Goal: Complete application form

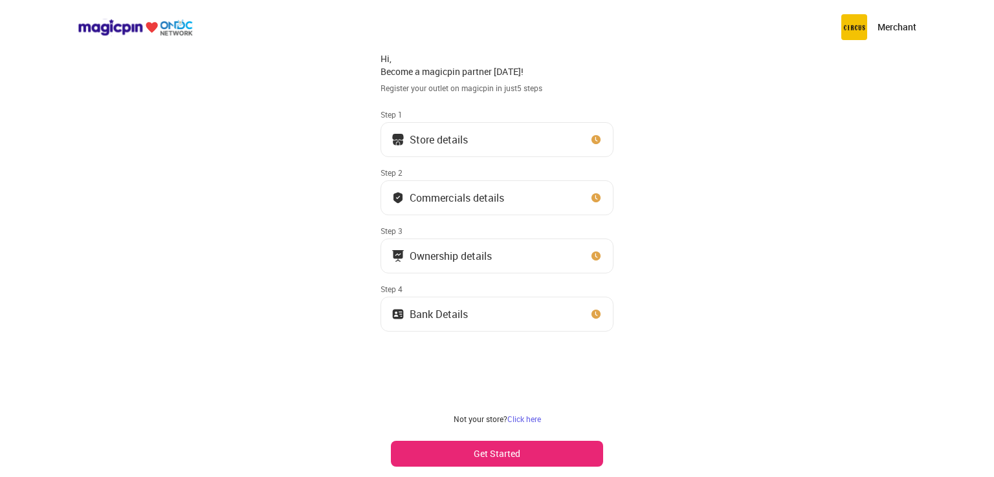
click at [464, 141] on div "Store details" at bounding box center [438, 139] width 58 height 6
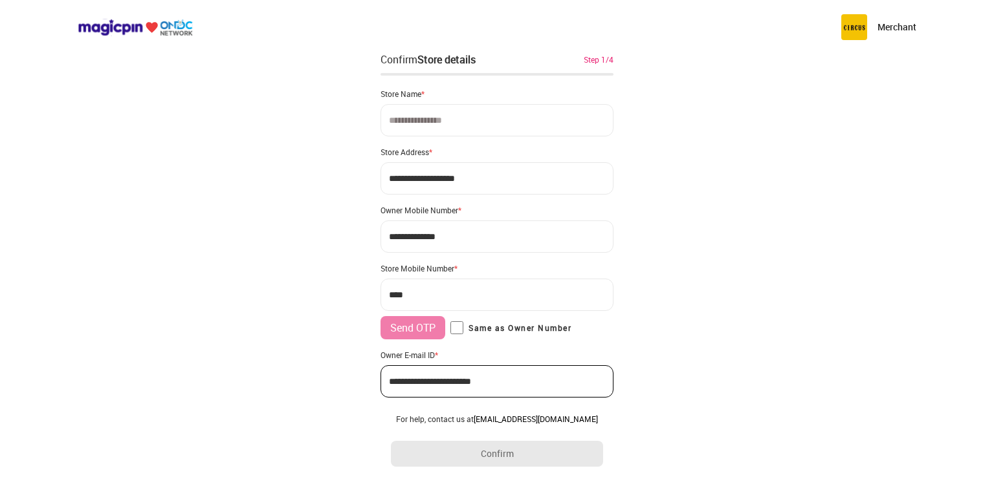
click at [449, 125] on input at bounding box center [496, 120] width 233 height 32
type input "**********"
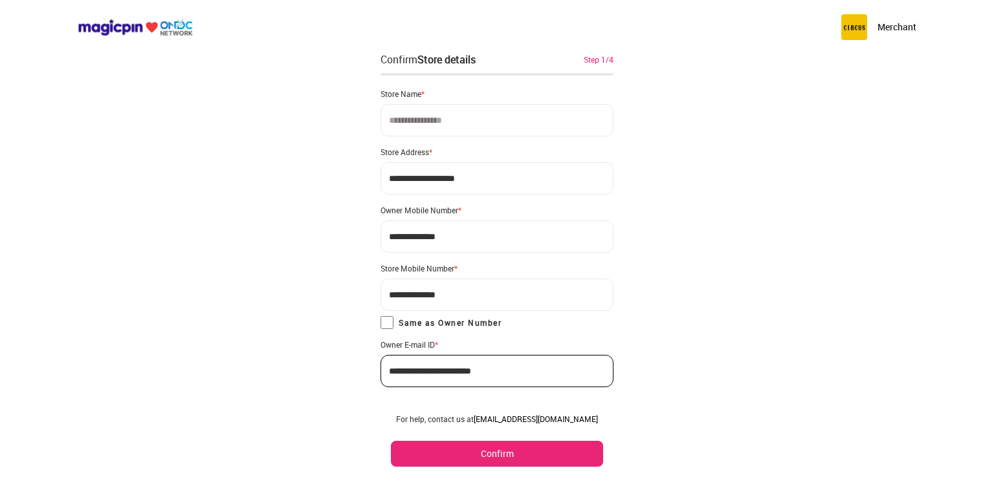
click at [422, 121] on input at bounding box center [496, 120] width 233 height 32
type input "**********"
click at [698, 190] on div "**********" at bounding box center [497, 252] width 994 height 504
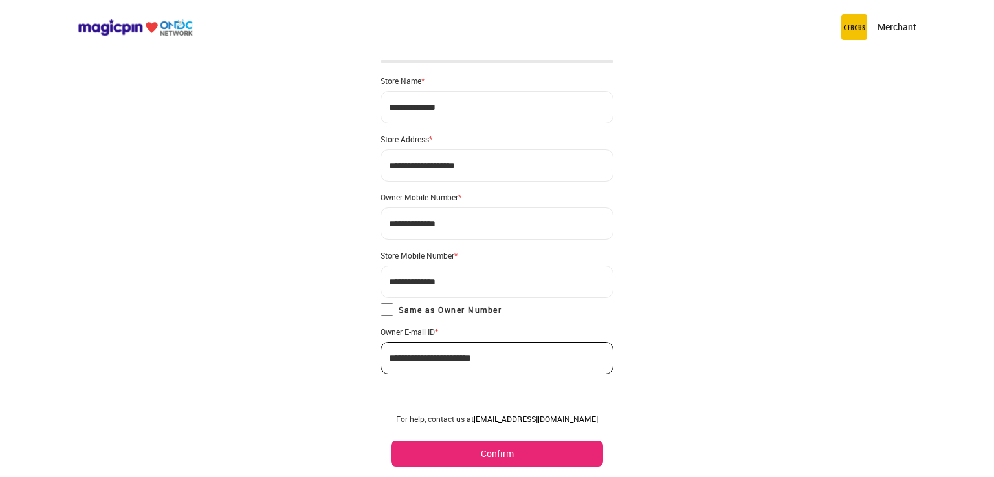
scroll to position [25, 0]
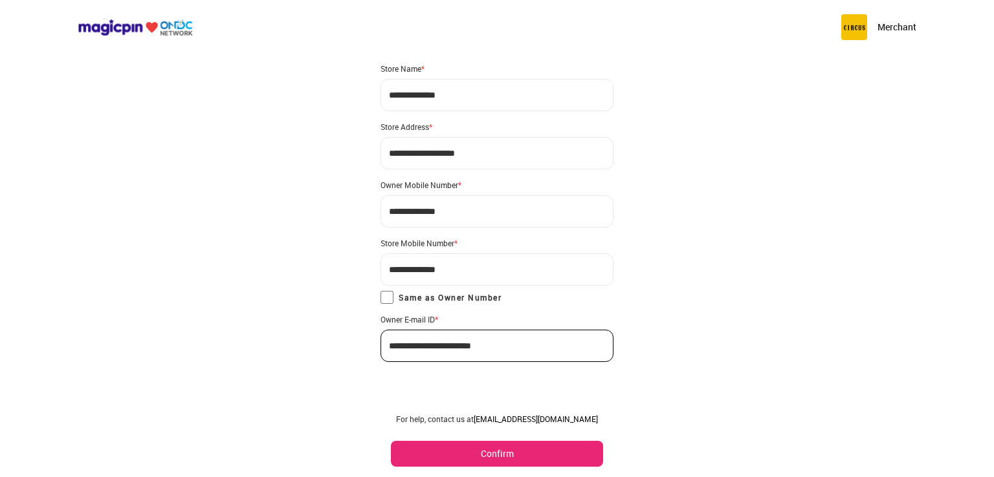
click at [499, 459] on button "Confirm" at bounding box center [497, 454] width 212 height 26
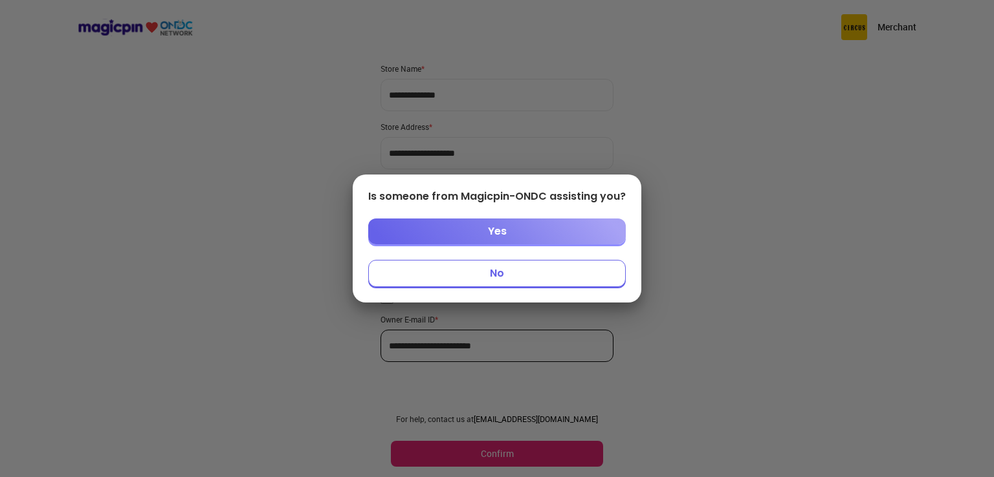
click at [263, 281] on div at bounding box center [497, 238] width 994 height 477
click at [746, 228] on div at bounding box center [497, 238] width 994 height 477
click at [496, 232] on button "Yes" at bounding box center [496, 232] width 257 height 26
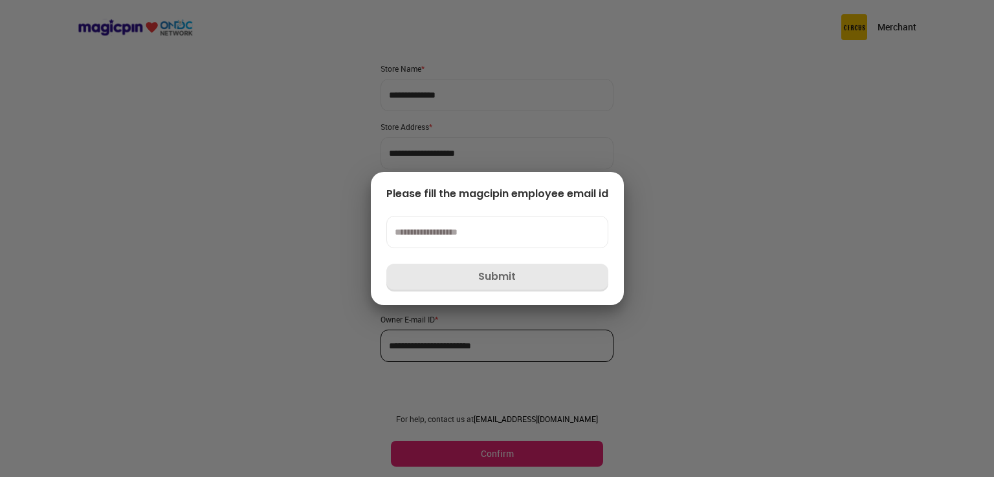
click at [464, 239] on input at bounding box center [497, 232] width 222 height 32
click at [302, 266] on div at bounding box center [497, 238] width 994 height 477
click at [926, 184] on div at bounding box center [497, 238] width 994 height 477
click at [545, 128] on div at bounding box center [497, 238] width 994 height 477
click at [377, 144] on div at bounding box center [497, 238] width 994 height 477
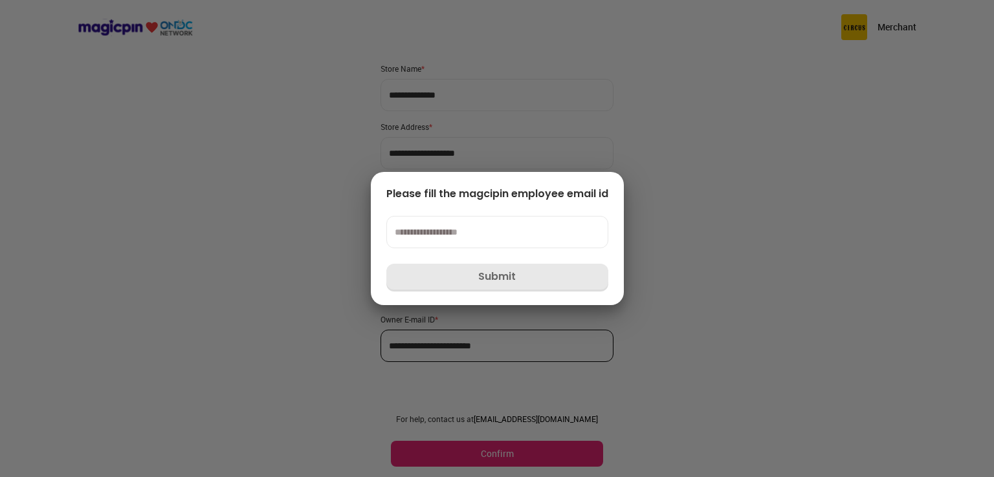
drag, startPoint x: 389, startPoint y: 173, endPoint x: 312, endPoint y: 218, distance: 89.0
click at [386, 174] on div "Please fill the magcipin employee email id Submit" at bounding box center [497, 238] width 253 height 133
click at [312, 218] on div at bounding box center [497, 238] width 994 height 477
click at [317, 239] on div at bounding box center [497, 238] width 994 height 477
click at [314, 241] on div at bounding box center [497, 238] width 994 height 477
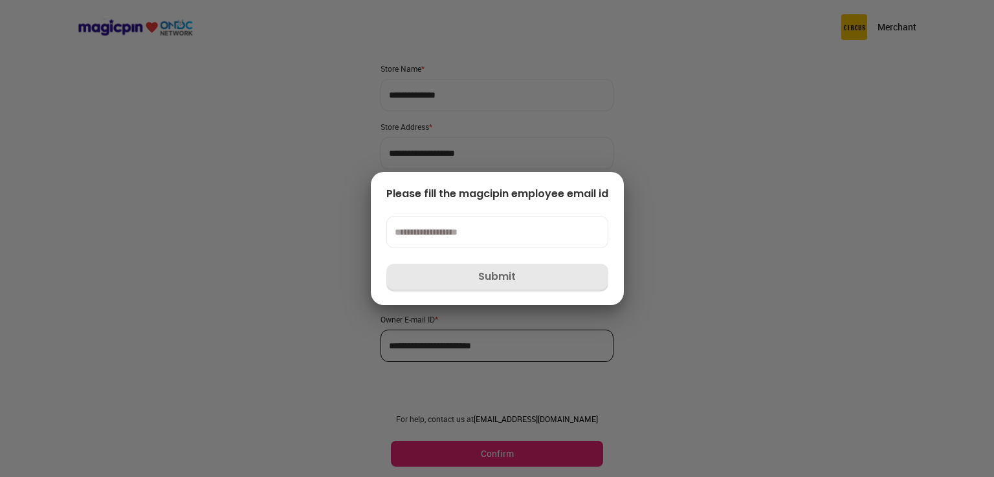
click at [314, 245] on div at bounding box center [497, 238] width 994 height 477
click at [310, 250] on div at bounding box center [497, 238] width 994 height 477
